Goal: Check status

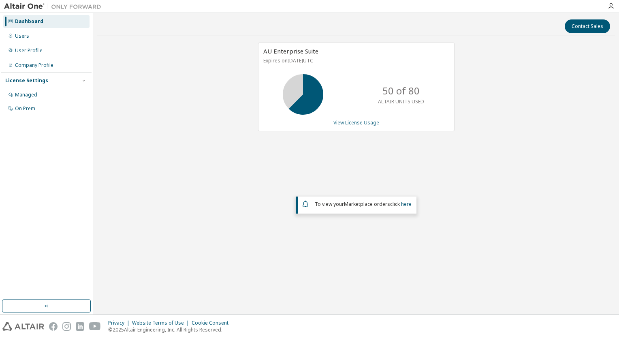
click at [358, 120] on link "View License Usage" at bounding box center [356, 122] width 46 height 7
